Goal: Navigation & Orientation: Find specific page/section

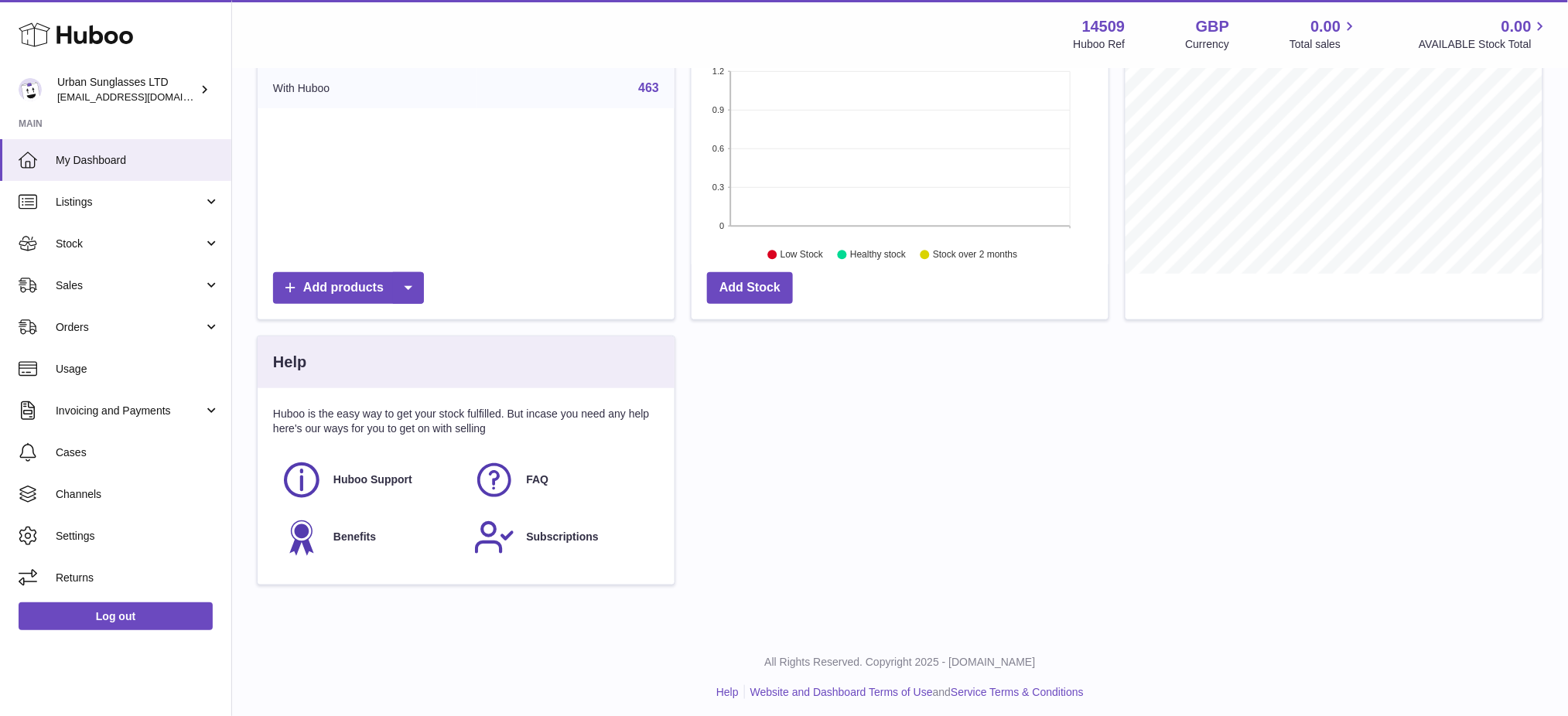
scroll to position [240, 0]
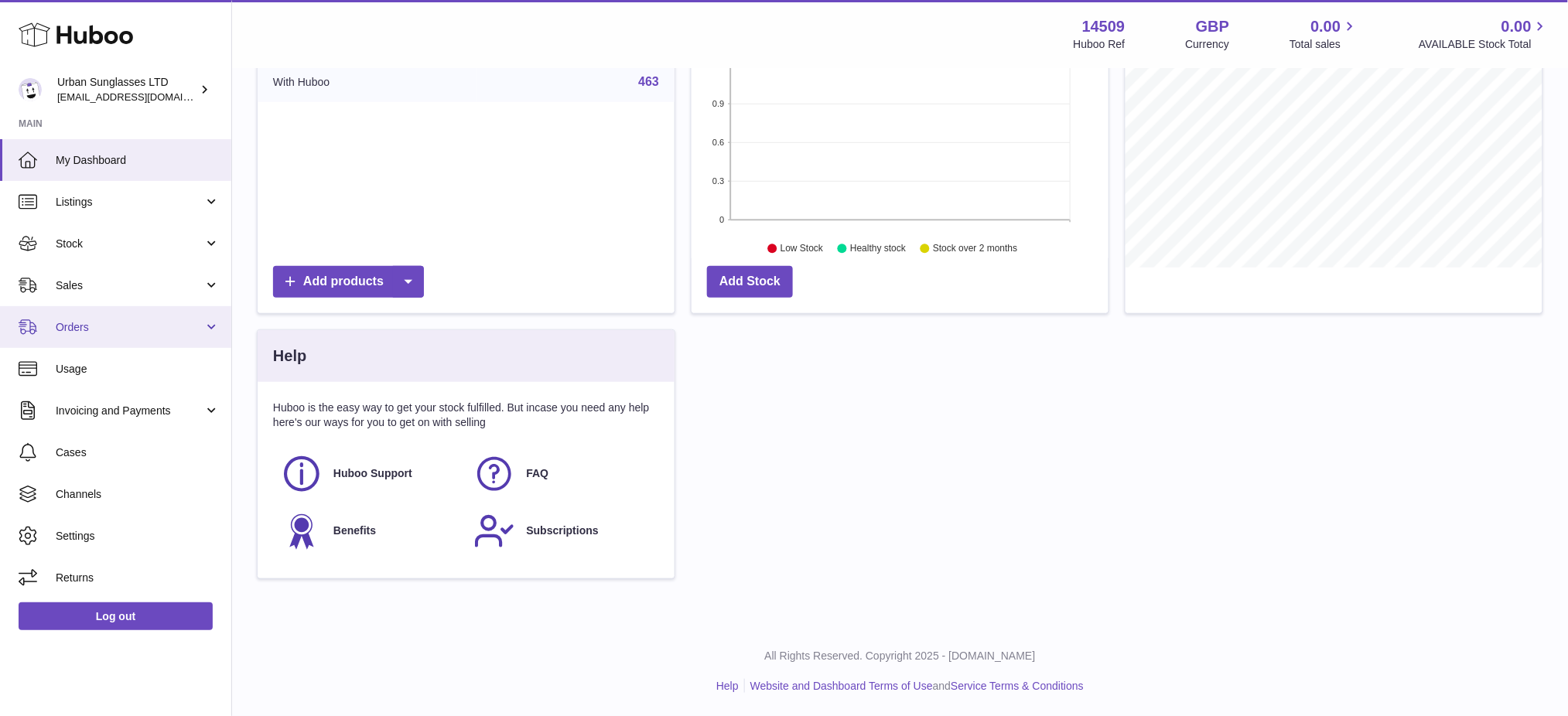
click at [167, 313] on link "Orders" at bounding box center [116, 326] width 231 height 41
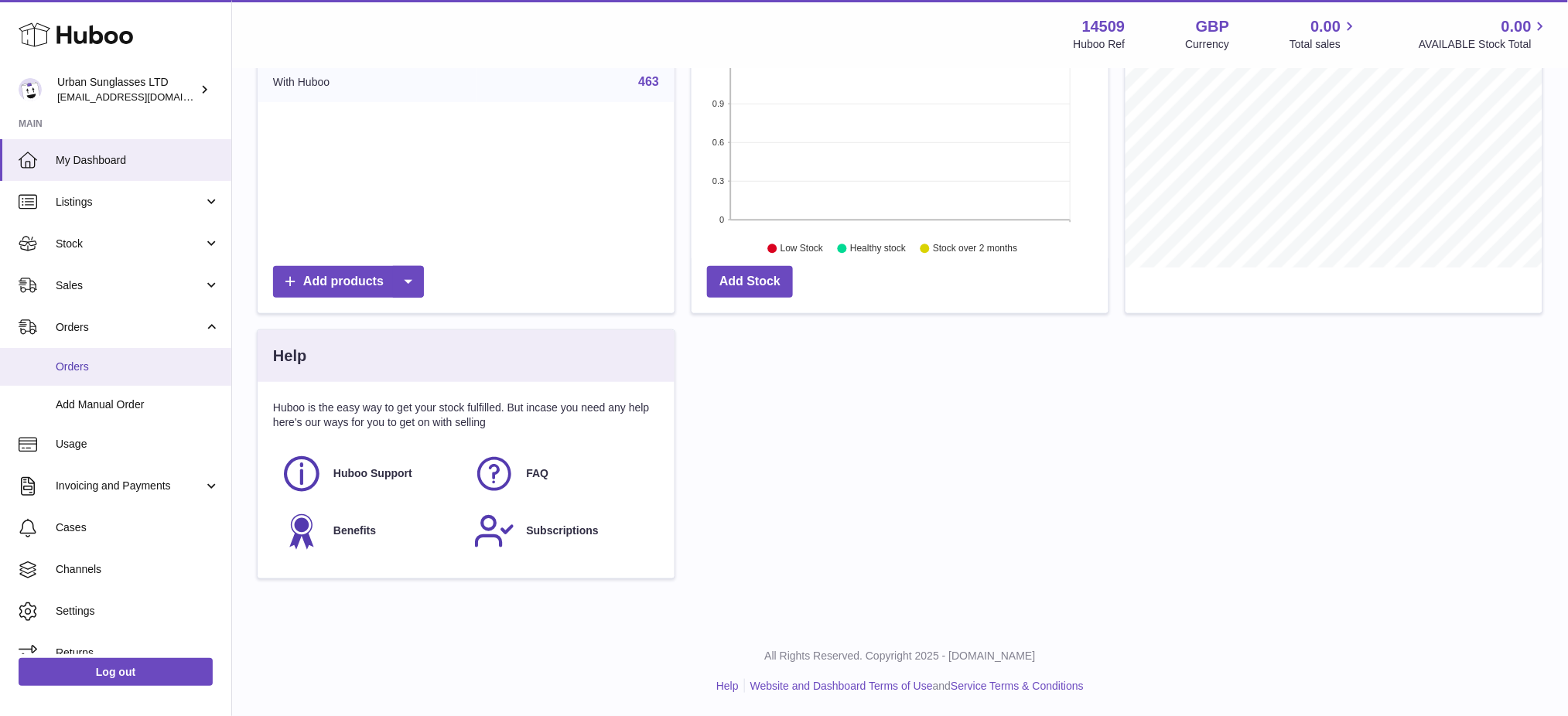
click at [145, 358] on link "Orders" at bounding box center [116, 367] width 231 height 38
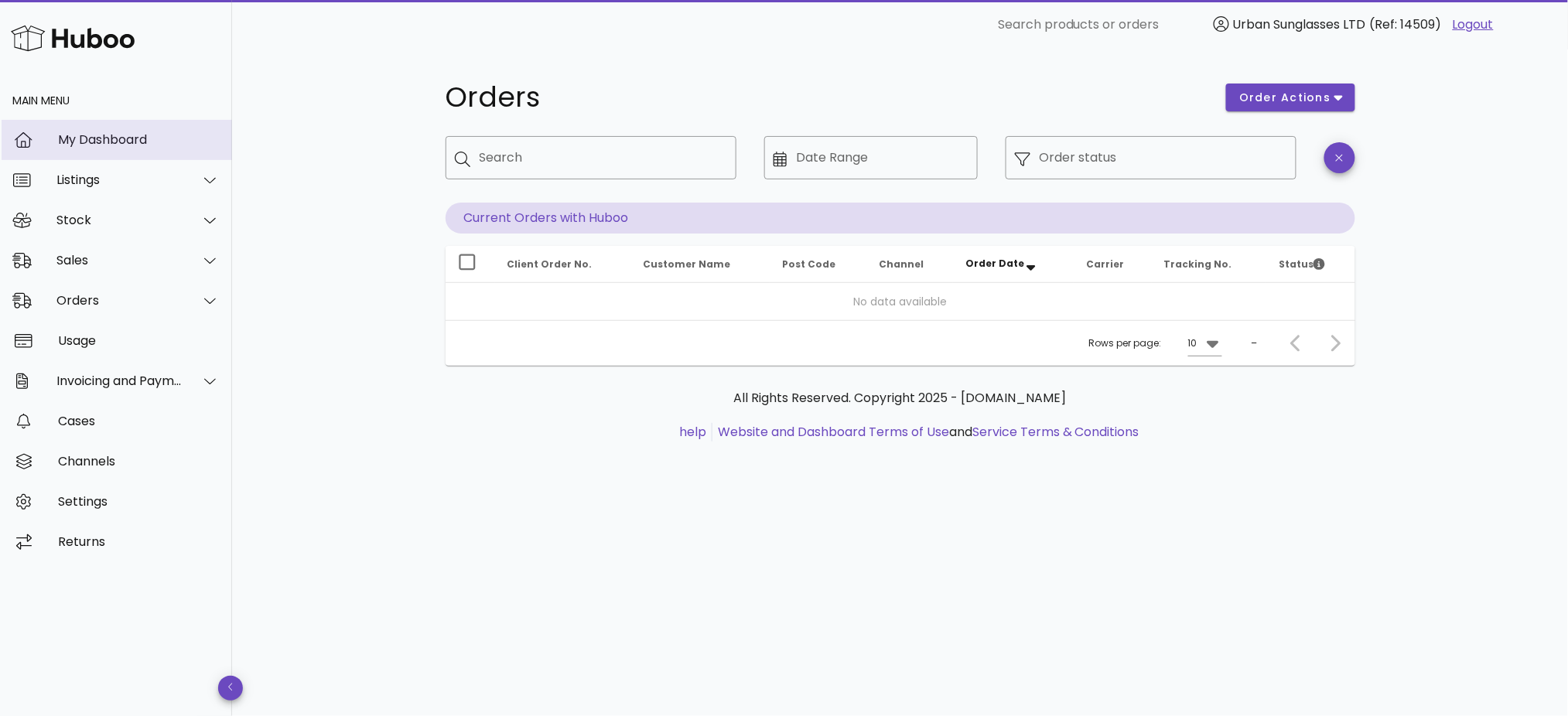
click at [143, 137] on div "My Dashboard" at bounding box center [138, 139] width 162 height 15
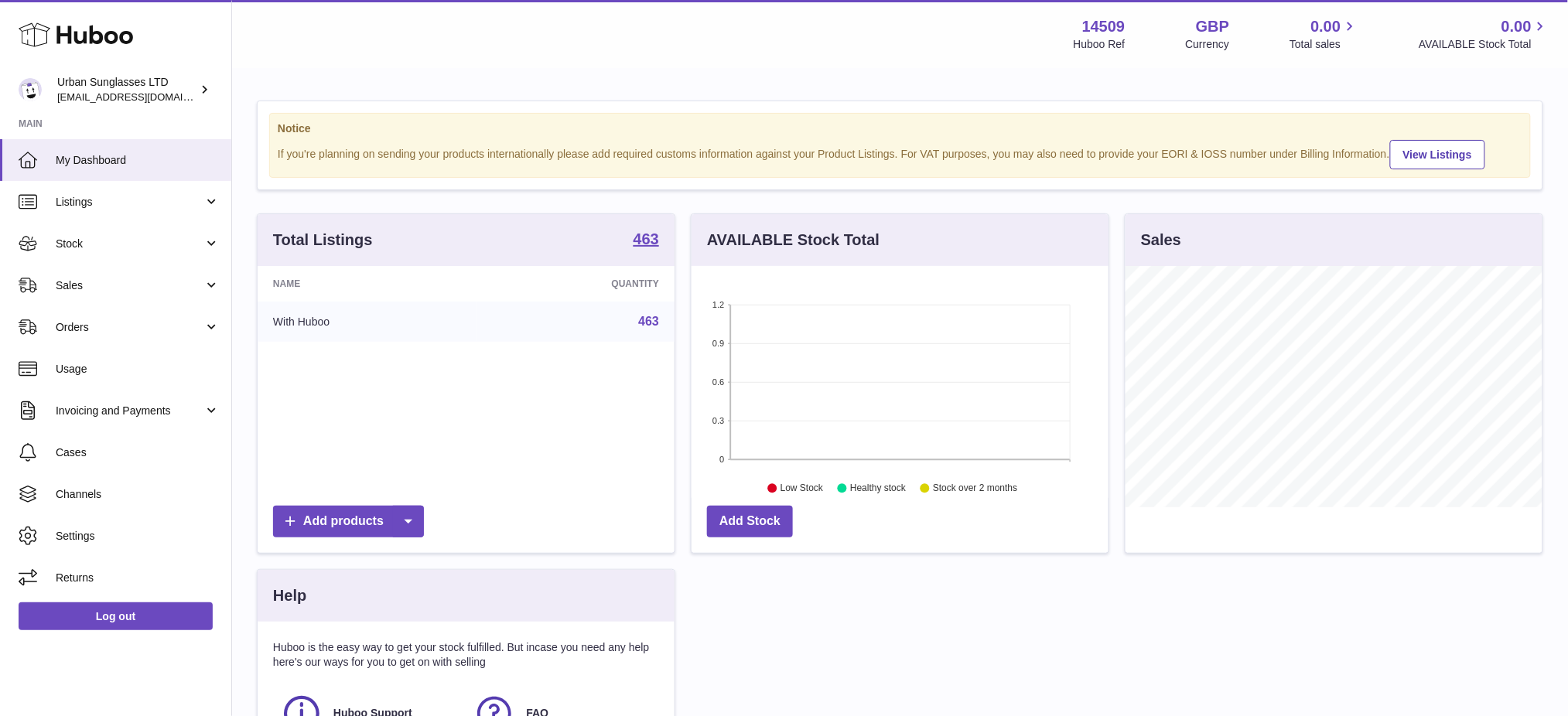
scroll to position [240, 417]
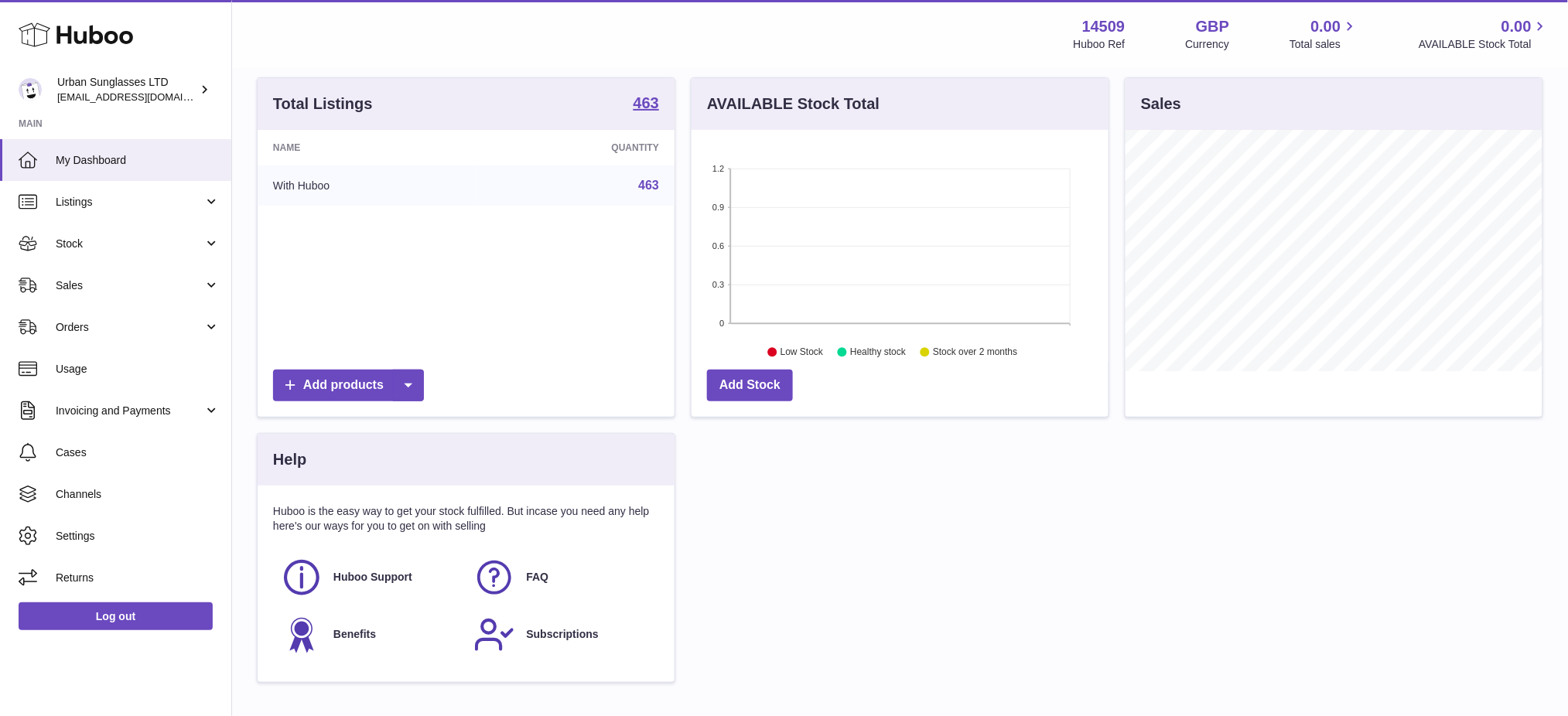
drag, startPoint x: 687, startPoint y: 346, endPoint x: 706, endPoint y: 351, distance: 19.6
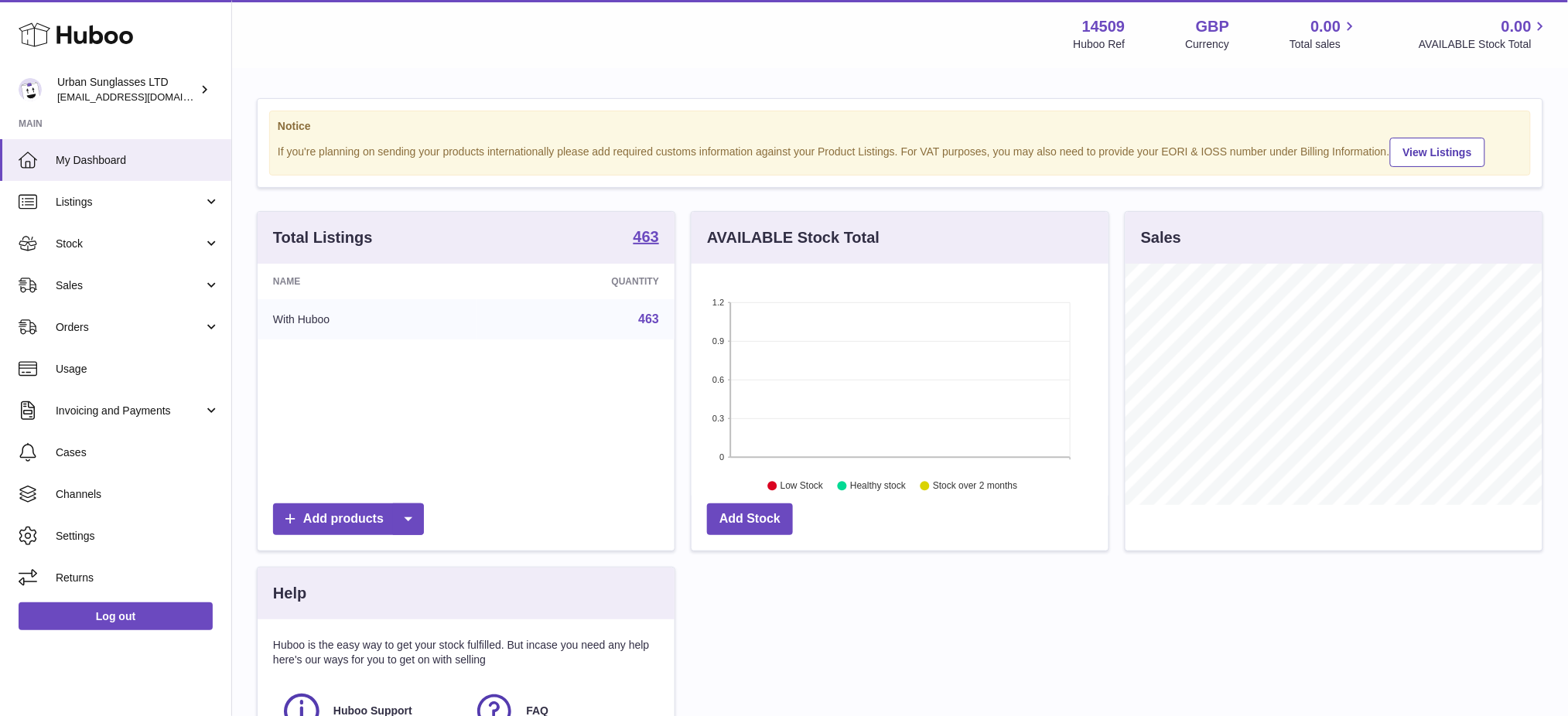
scroll to position [0, 0]
click at [679, 314] on div "Total Listings 463 Name Quantity With Huboo 463 Add products" at bounding box center [466, 391] width 434 height 356
